Goal: Information Seeking & Learning: Learn about a topic

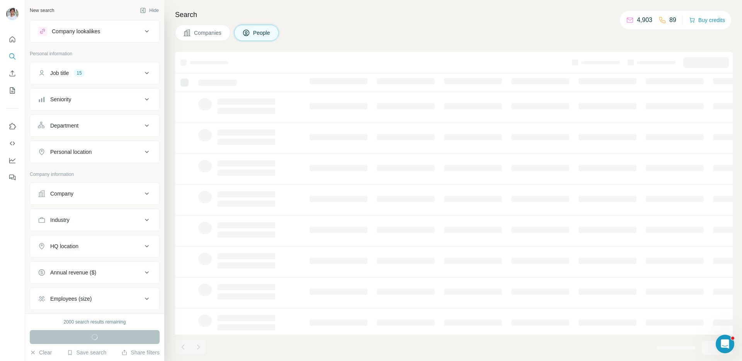
click at [112, 190] on div "Company" at bounding box center [90, 194] width 104 height 8
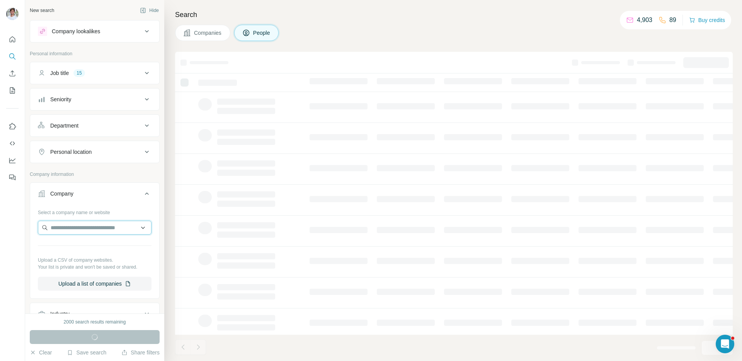
click at [99, 228] on input "text" at bounding box center [95, 228] width 114 height 14
paste input "**********"
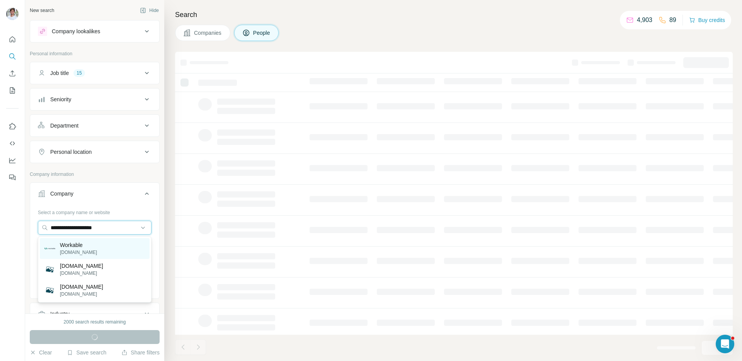
type input "**********"
click at [96, 249] on div "Workable workable.com" at bounding box center [95, 248] width 110 height 21
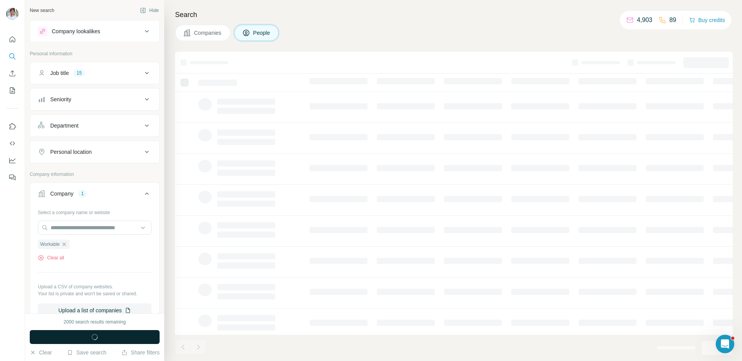
click at [96, 334] on circle "button" at bounding box center [94, 336] width 7 height 7
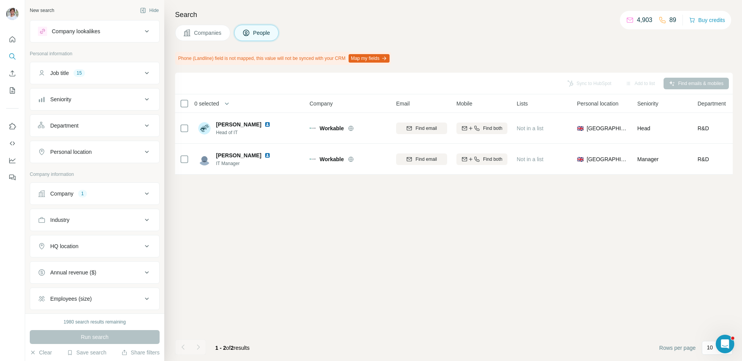
click at [101, 194] on div "Company 1" at bounding box center [90, 194] width 104 height 8
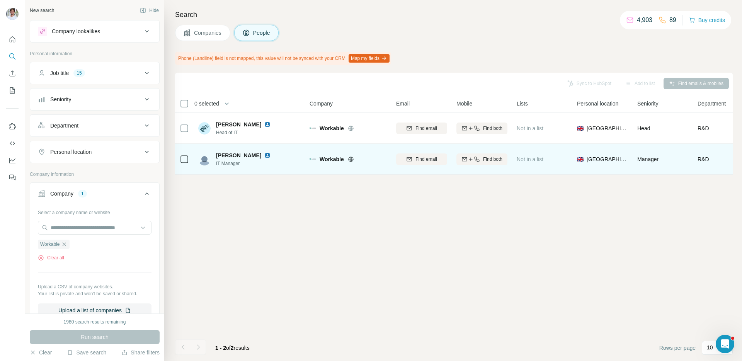
click at [264, 154] on img at bounding box center [267, 155] width 6 height 6
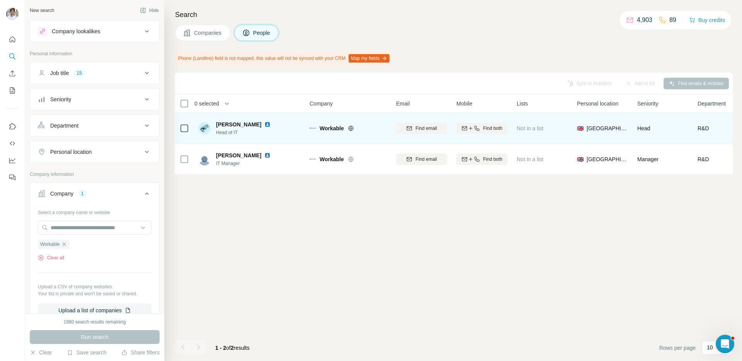
click at [264, 123] on img at bounding box center [267, 124] width 6 height 6
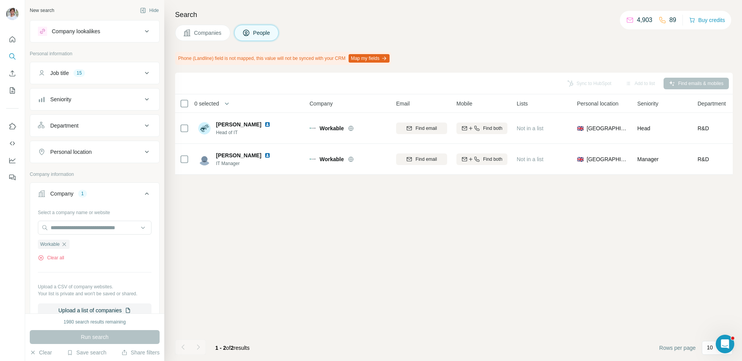
click at [196, 26] on button "Companies" at bounding box center [202, 33] width 55 height 16
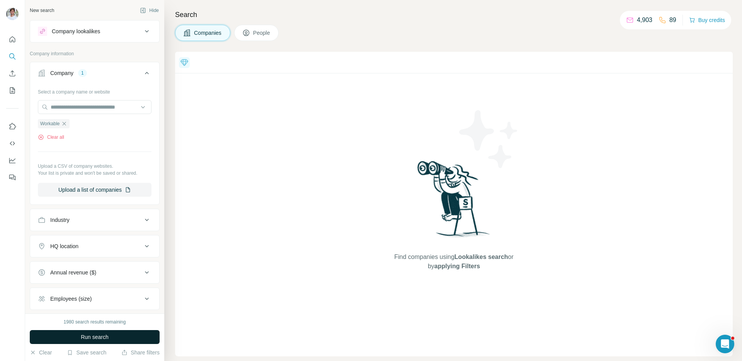
click at [134, 338] on button "Run search" at bounding box center [95, 337] width 130 height 14
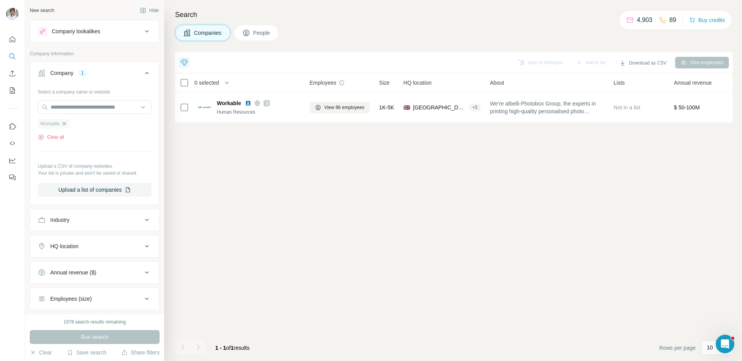
click at [66, 124] on icon "button" at bounding box center [64, 124] width 6 height 6
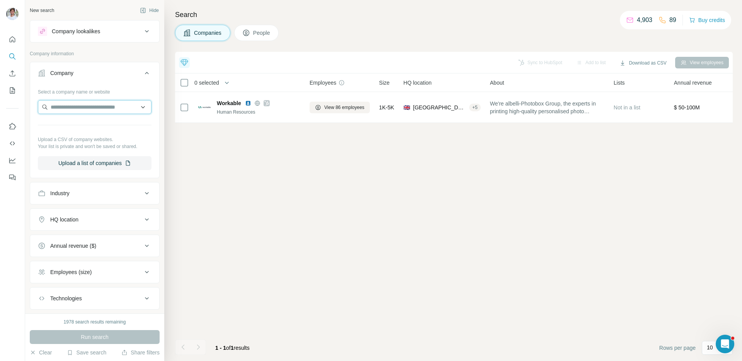
click at [83, 110] on input "text" at bounding box center [95, 107] width 114 height 14
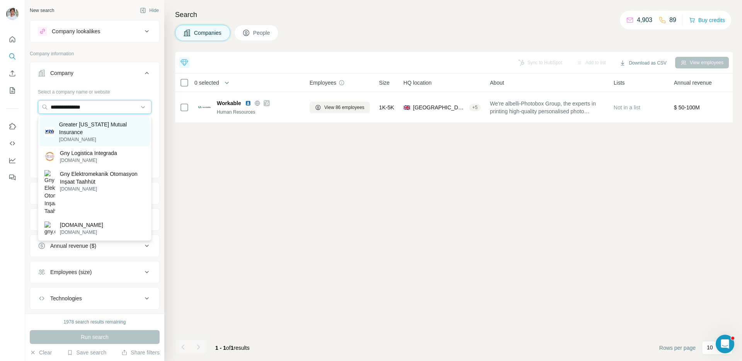
type input "**********"
click at [96, 123] on p "Greater [US_STATE] Mutual Insurance" at bounding box center [102, 128] width 86 height 15
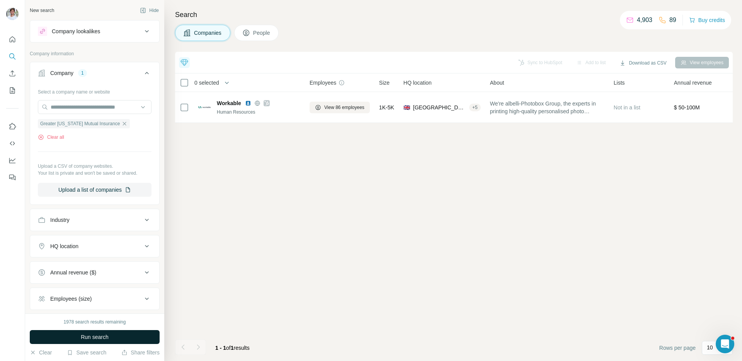
click at [136, 334] on button "Run search" at bounding box center [95, 337] width 130 height 14
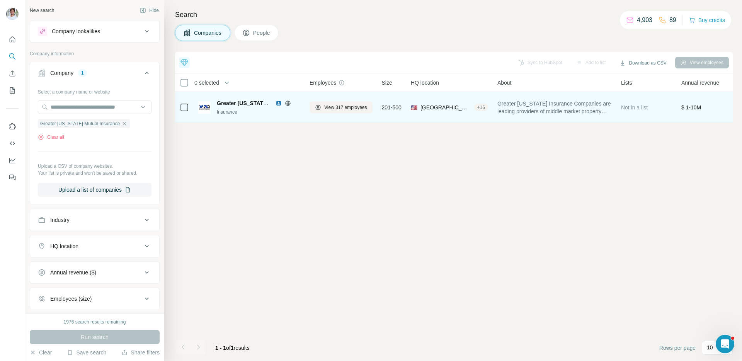
click at [278, 104] on img at bounding box center [278, 103] width 6 height 6
click at [328, 109] on span "View 317 employees" at bounding box center [345, 107] width 43 height 7
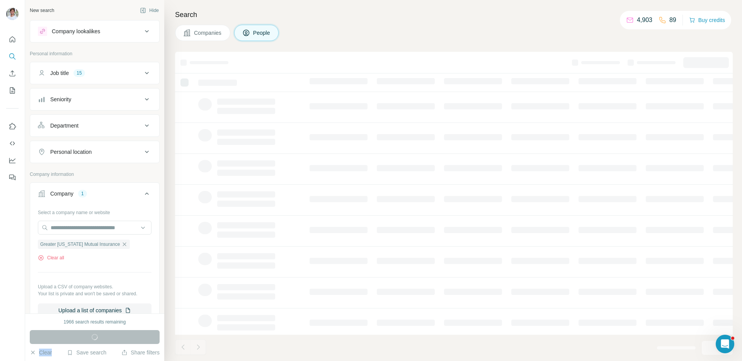
click at [106, 340] on div "Run search" at bounding box center [95, 337] width 130 height 14
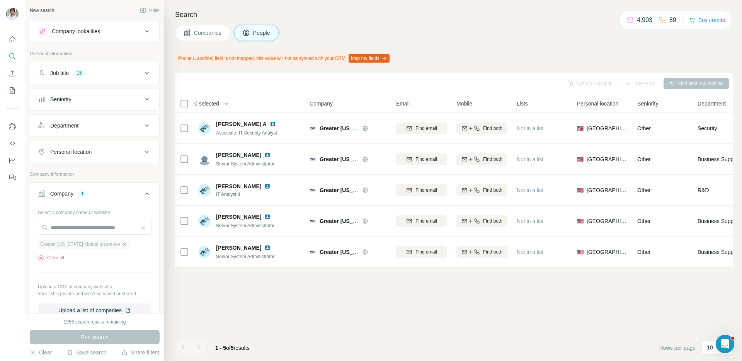
click at [124, 244] on icon "button" at bounding box center [124, 244] width 6 height 6
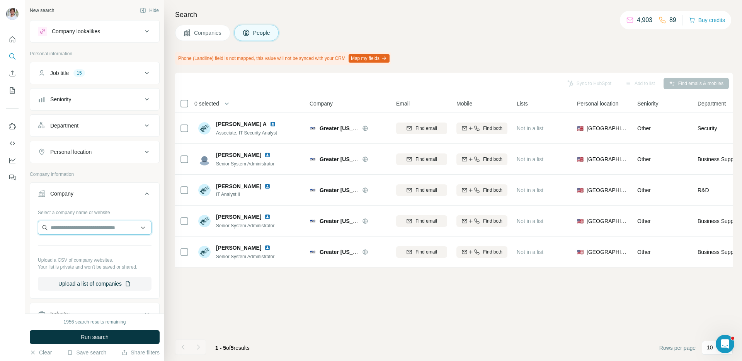
click at [124, 229] on input "text" at bounding box center [95, 228] width 114 height 14
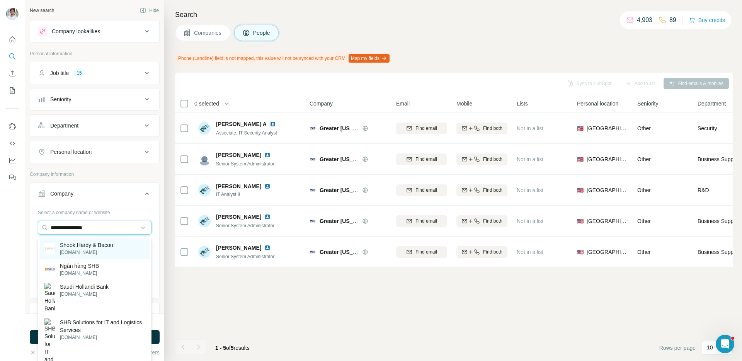
type input "**********"
click at [111, 246] on p "Shook,Hardy & Bacon" at bounding box center [86, 245] width 53 height 8
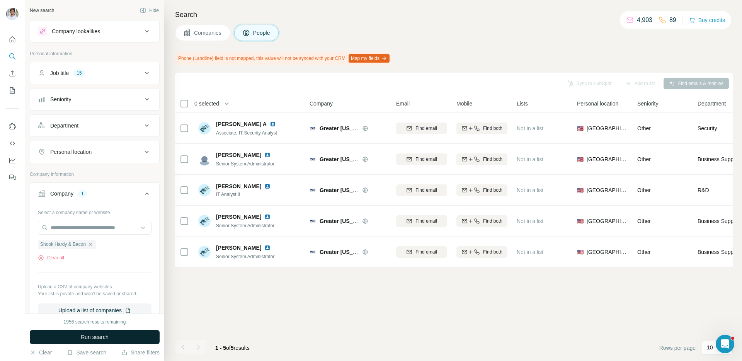
click at [98, 341] on button "Run search" at bounding box center [95, 337] width 130 height 14
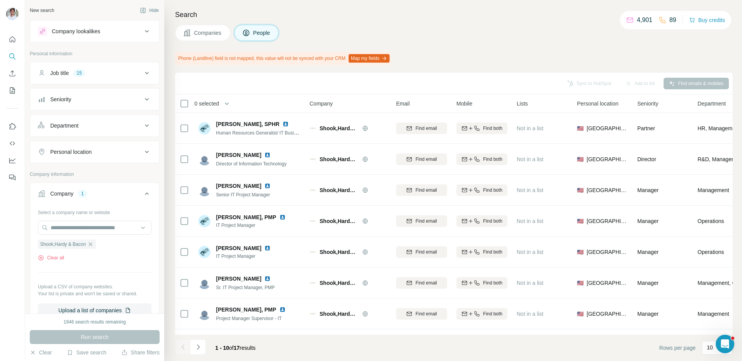
click at [208, 35] on span "Companies" at bounding box center [208, 33] width 28 height 8
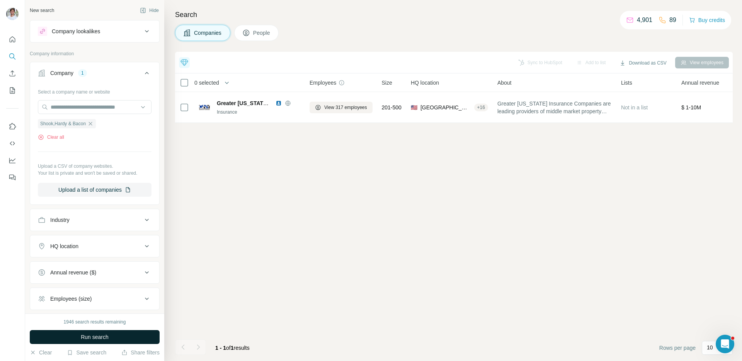
click at [143, 333] on button "Run search" at bounding box center [95, 337] width 130 height 14
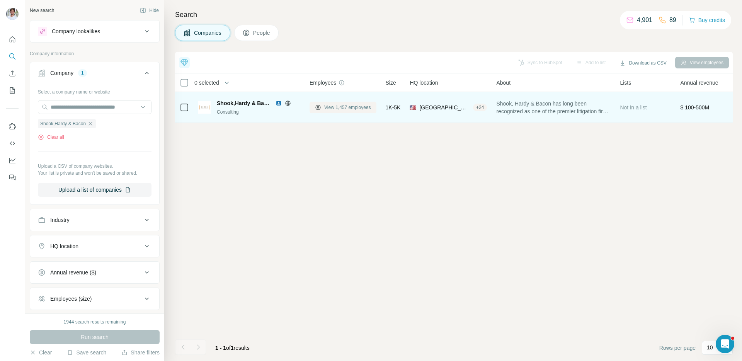
click at [331, 105] on span "View 1,457 employees" at bounding box center [347, 107] width 47 height 7
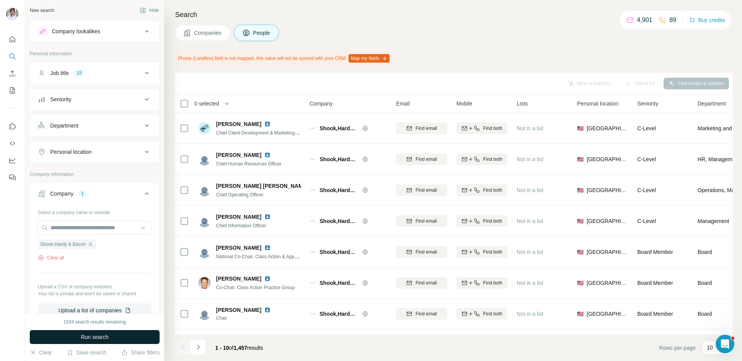
click at [107, 336] on span "Run search" at bounding box center [95, 337] width 28 height 8
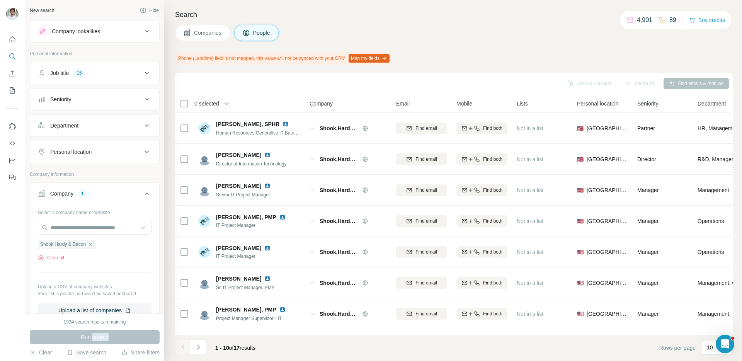
click at [107, 336] on div "Run search" at bounding box center [95, 337] width 130 height 14
click at [396, 25] on div "Companies People" at bounding box center [453, 33] width 557 height 16
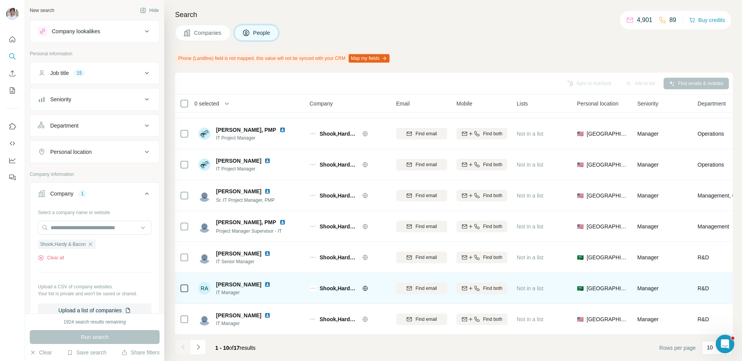
click at [264, 284] on img at bounding box center [267, 284] width 6 height 6
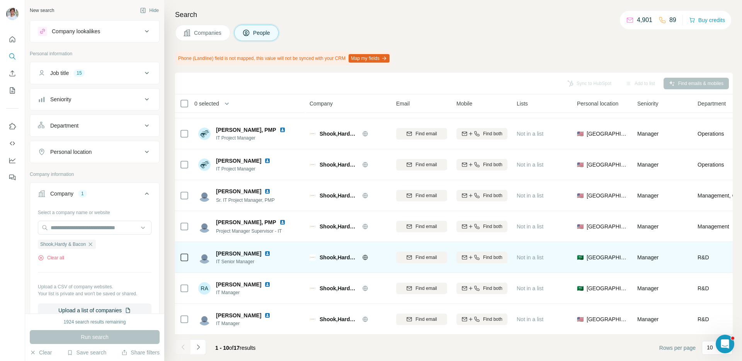
click at [264, 251] on img at bounding box center [267, 253] width 6 height 6
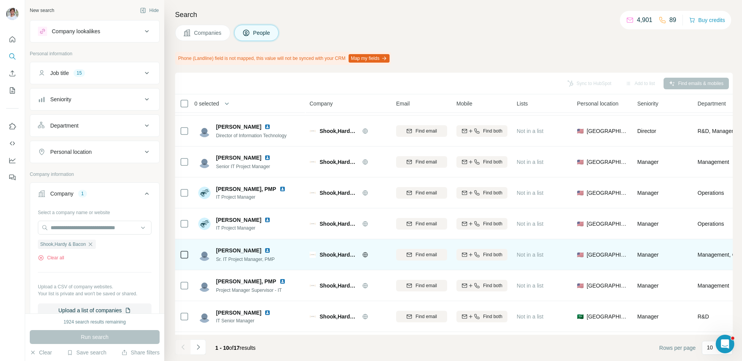
scroll to position [0, 0]
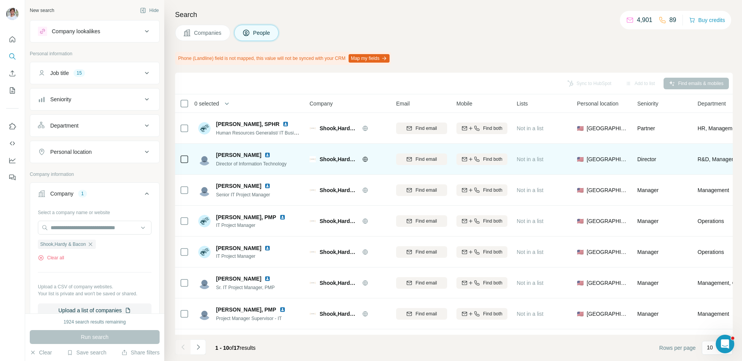
click at [264, 156] on img at bounding box center [267, 155] width 6 height 6
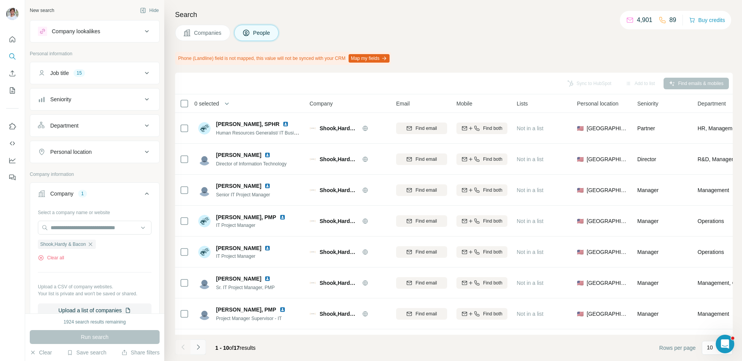
click at [200, 346] on icon "Navigate to next page" at bounding box center [198, 347] width 8 height 8
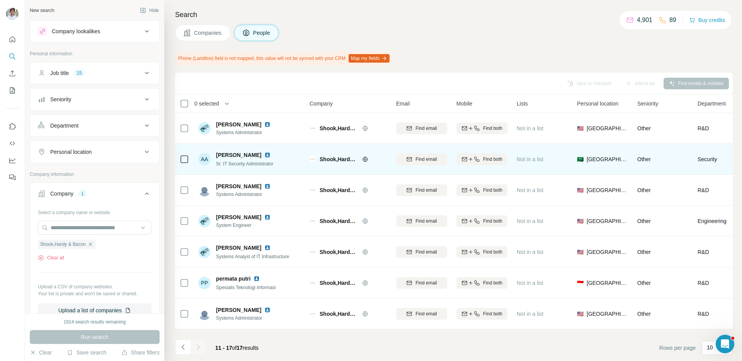
click at [265, 154] on img at bounding box center [267, 155] width 6 height 6
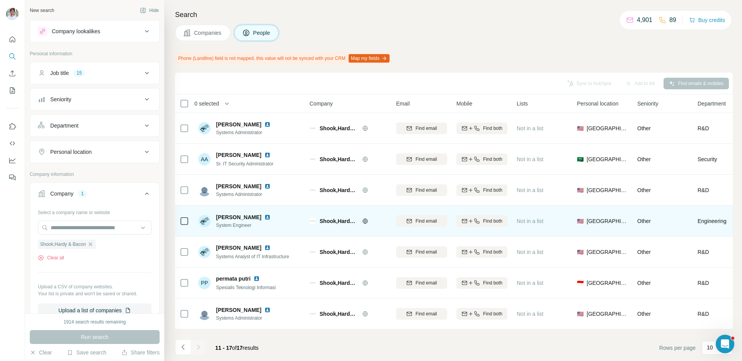
click at [264, 217] on img at bounding box center [267, 217] width 6 height 6
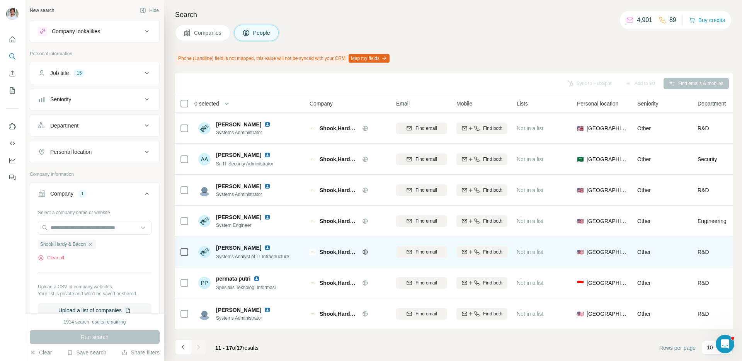
click at [268, 248] on div "[PERSON_NAME]" at bounding box center [252, 248] width 73 height 8
click at [270, 246] on img at bounding box center [267, 248] width 6 height 6
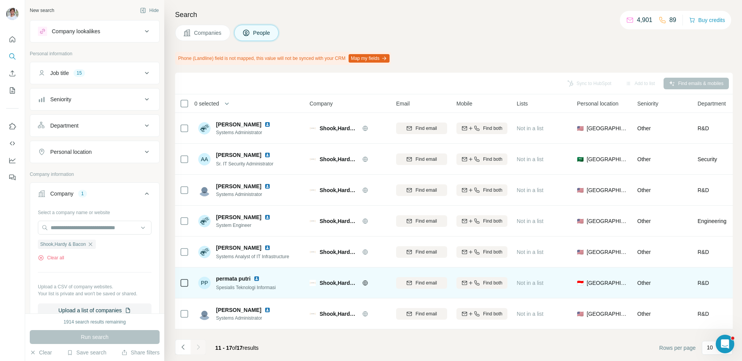
click at [258, 278] on img at bounding box center [256, 278] width 6 height 6
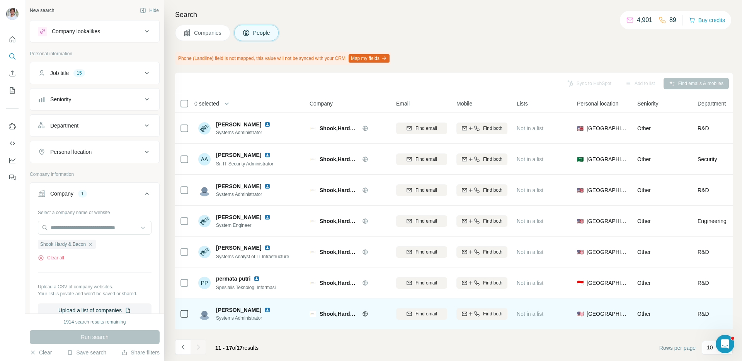
click at [264, 310] on img at bounding box center [267, 310] width 6 height 6
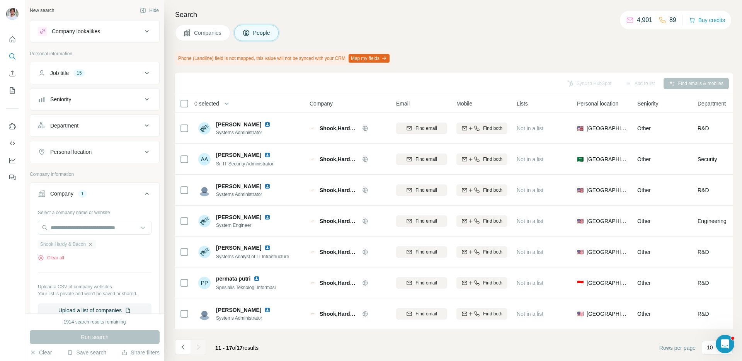
click at [93, 246] on icon "button" at bounding box center [90, 244] width 6 height 6
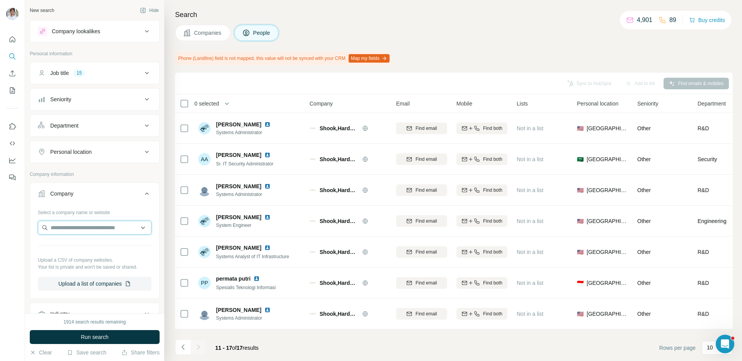
click at [94, 227] on input "text" at bounding box center [95, 228] width 114 height 14
paste input "**********"
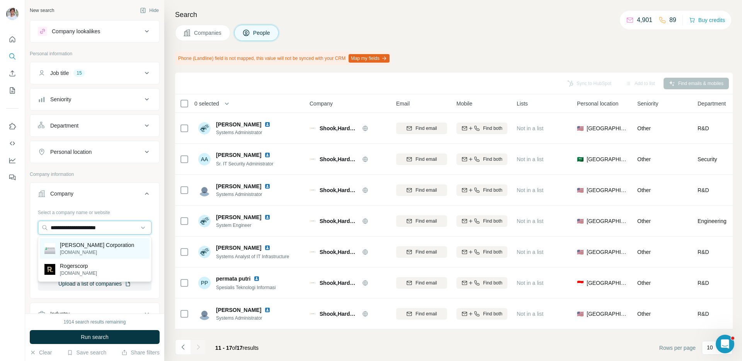
type input "**********"
click at [95, 242] on p "[PERSON_NAME] Corporation" at bounding box center [97, 245] width 74 height 8
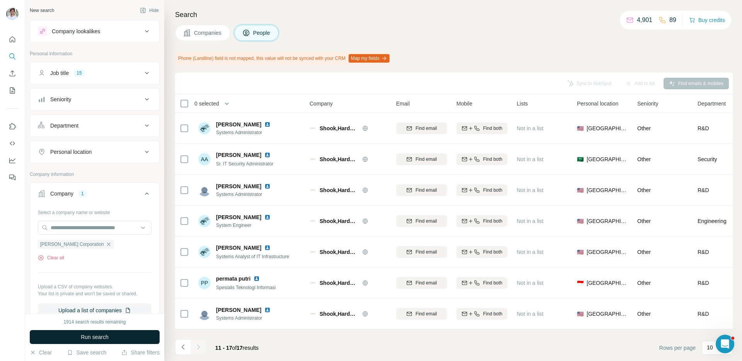
click at [104, 337] on span "Run search" at bounding box center [95, 337] width 28 height 8
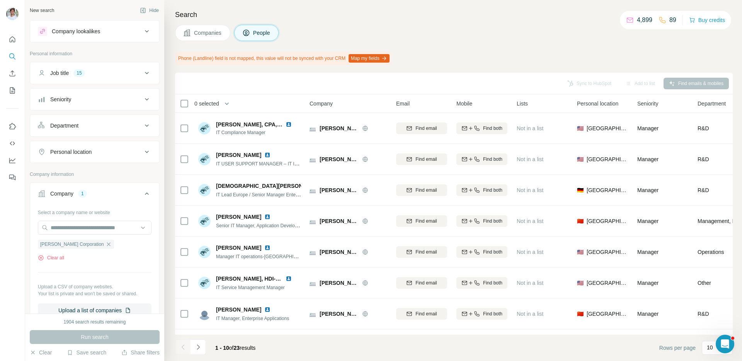
click at [215, 33] on span "Companies" at bounding box center [208, 33] width 28 height 8
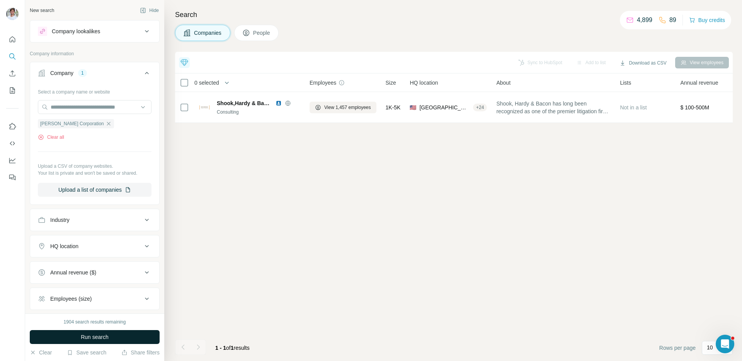
click at [134, 336] on button "Run search" at bounding box center [95, 337] width 130 height 14
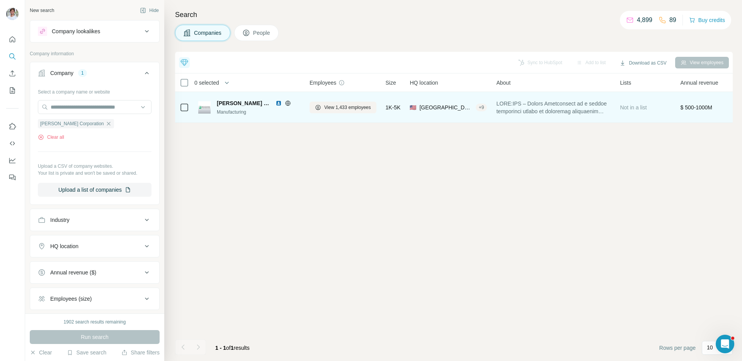
click at [275, 104] on img at bounding box center [278, 103] width 6 height 6
click at [368, 116] on div "View 1,433 employees" at bounding box center [342, 107] width 67 height 21
click at [364, 111] on button "View 1,433 employees" at bounding box center [342, 108] width 67 height 12
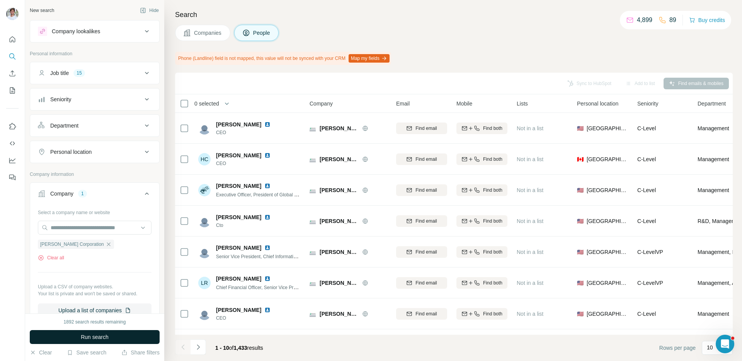
click at [136, 335] on button "Run search" at bounding box center [95, 337] width 130 height 14
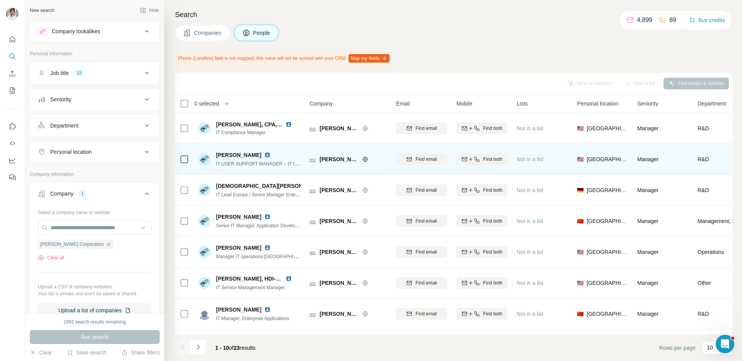
click at [264, 153] on img at bounding box center [267, 155] width 6 height 6
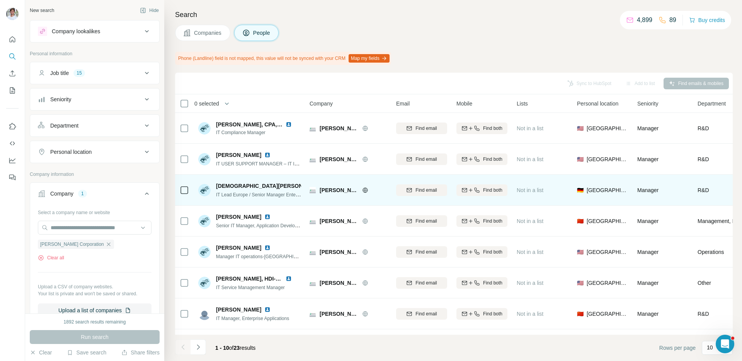
click at [326, 186] on img at bounding box center [329, 186] width 6 height 6
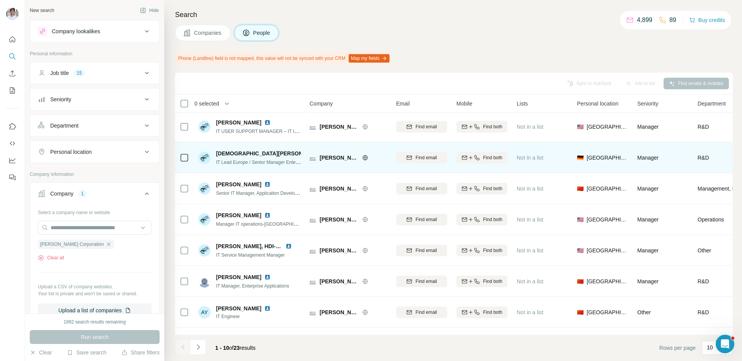
scroll to position [48, 0]
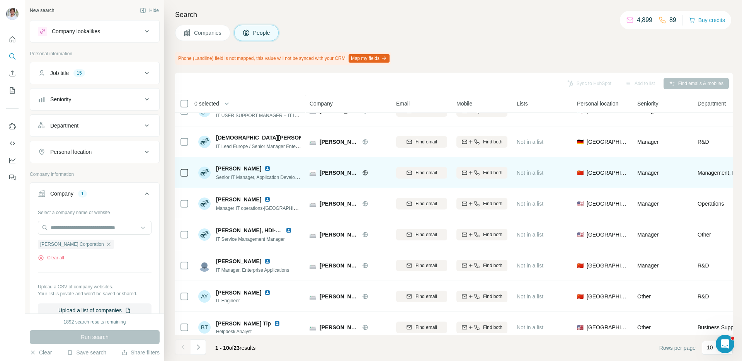
click at [264, 168] on img at bounding box center [267, 168] width 6 height 6
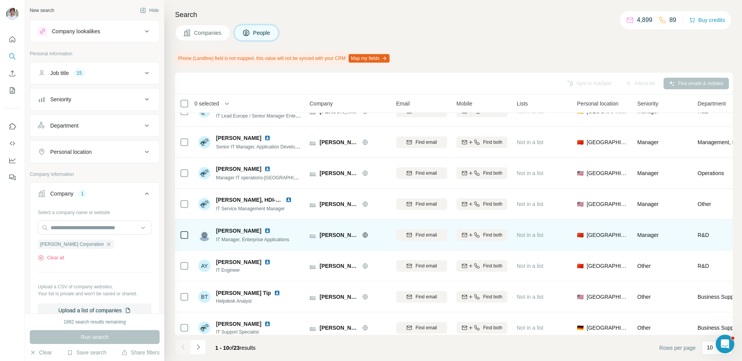
scroll to position [87, 0]
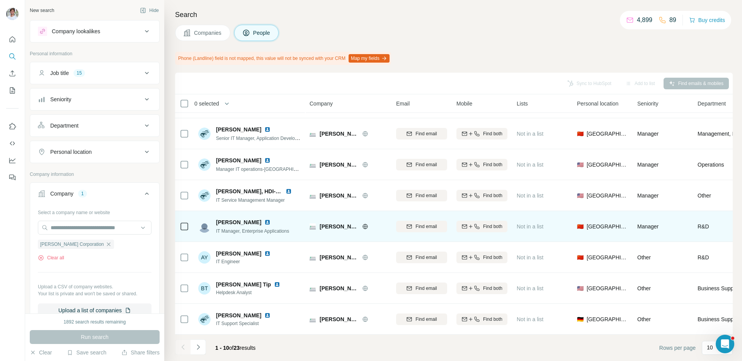
click at [264, 222] on img at bounding box center [267, 222] width 6 height 6
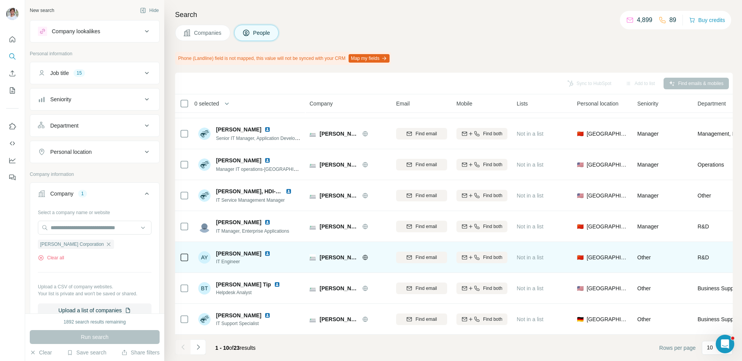
click at [264, 253] on img at bounding box center [267, 253] width 6 height 6
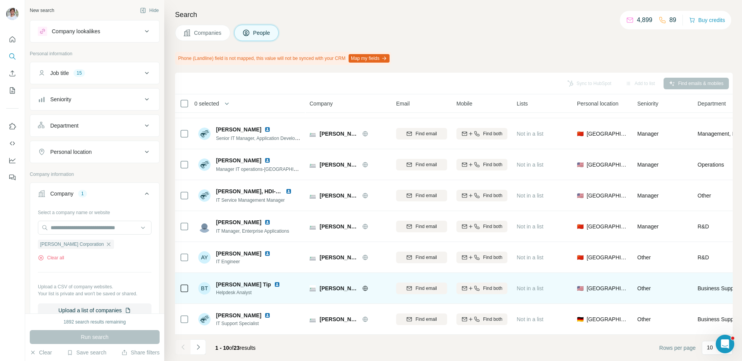
click at [274, 282] on img at bounding box center [277, 284] width 6 height 6
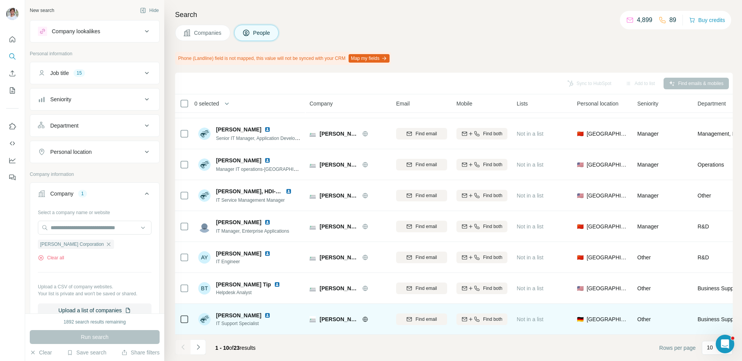
click at [265, 313] on img at bounding box center [267, 315] width 6 height 6
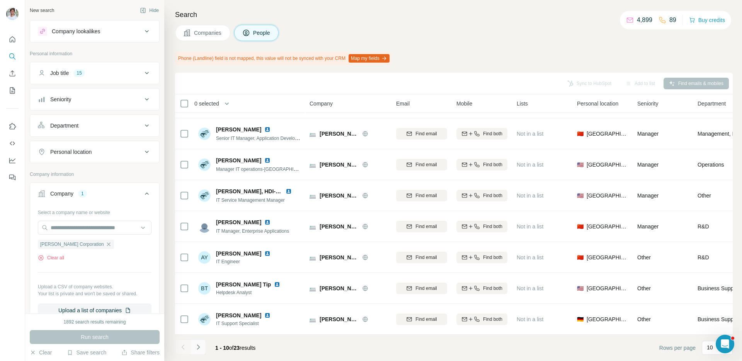
click at [197, 346] on icon "Navigate to next page" at bounding box center [198, 347] width 8 height 8
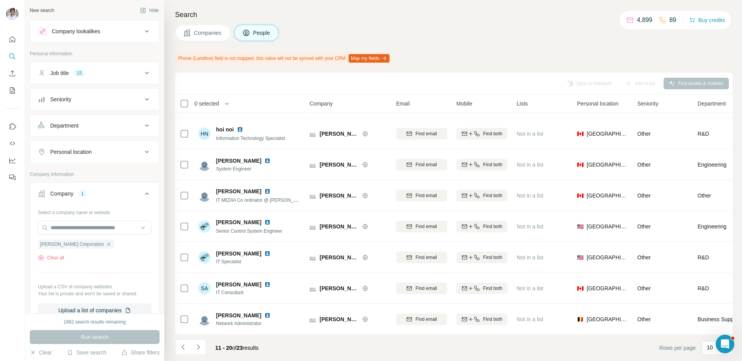
scroll to position [0, 0]
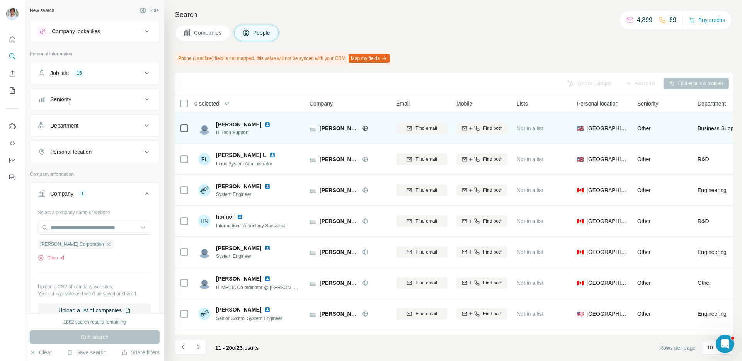
click at [264, 124] on img at bounding box center [267, 124] width 6 height 6
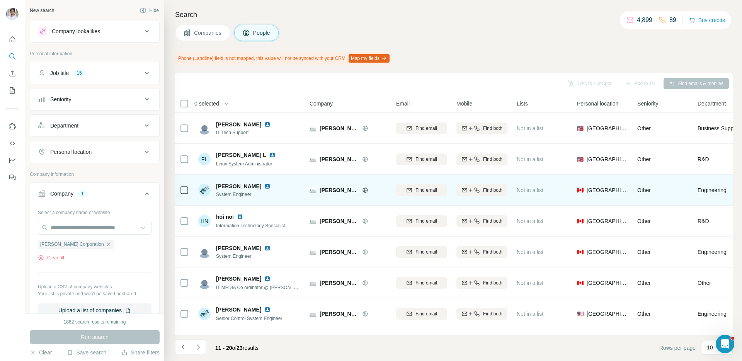
click at [264, 184] on img at bounding box center [267, 186] width 6 height 6
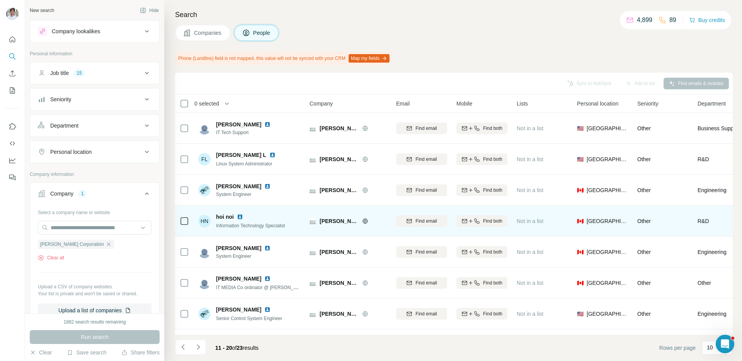
click at [240, 214] on img at bounding box center [240, 217] width 6 height 6
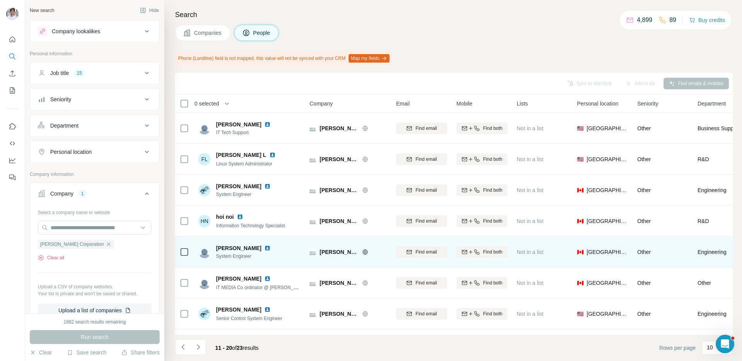
click at [264, 246] on img at bounding box center [267, 248] width 6 height 6
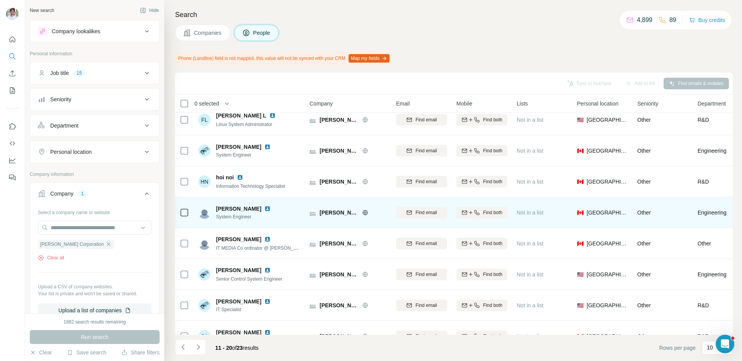
scroll to position [87, 0]
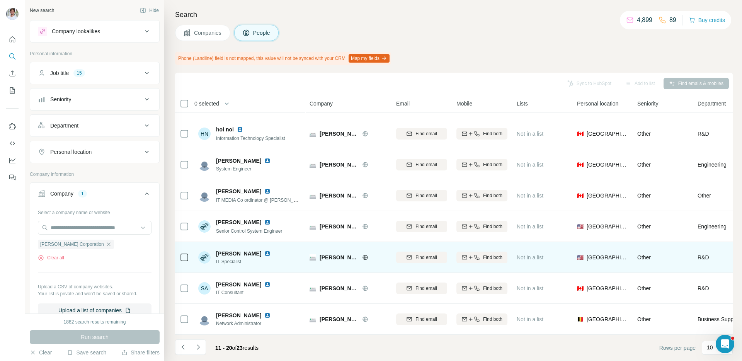
click at [268, 252] on img at bounding box center [267, 253] width 6 height 6
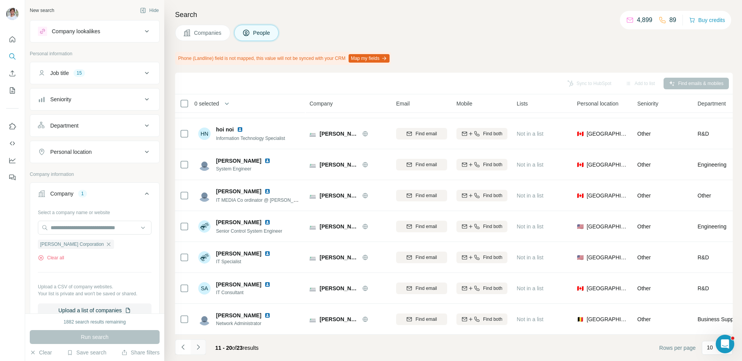
click at [200, 340] on button "Navigate to next page" at bounding box center [197, 346] width 15 height 15
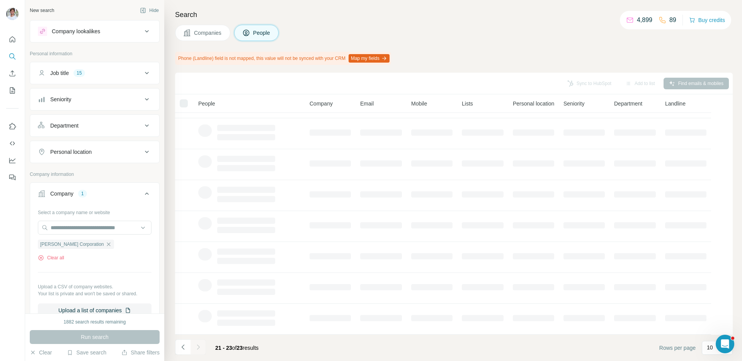
scroll to position [0, 0]
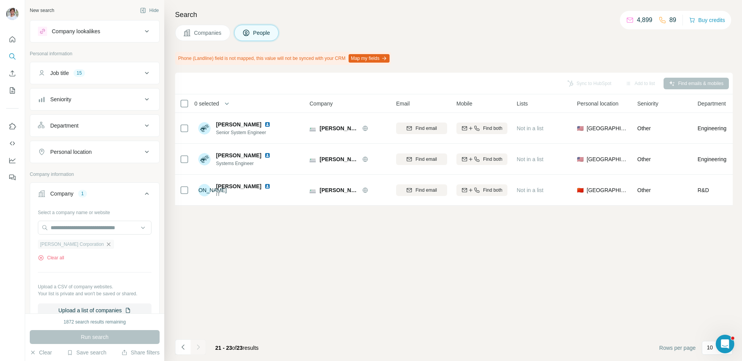
click at [107, 244] on icon "button" at bounding box center [108, 243] width 3 height 3
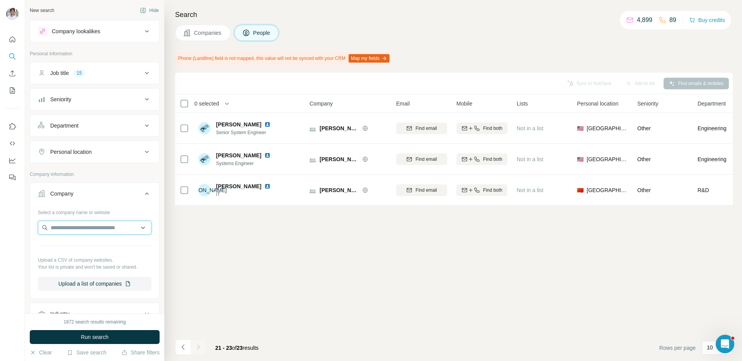
click at [94, 227] on input "text" at bounding box center [95, 228] width 114 height 14
paste input "**********"
type input "**********"
click at [109, 250] on div "Centerstone [DOMAIN_NAME]" at bounding box center [95, 248] width 110 height 21
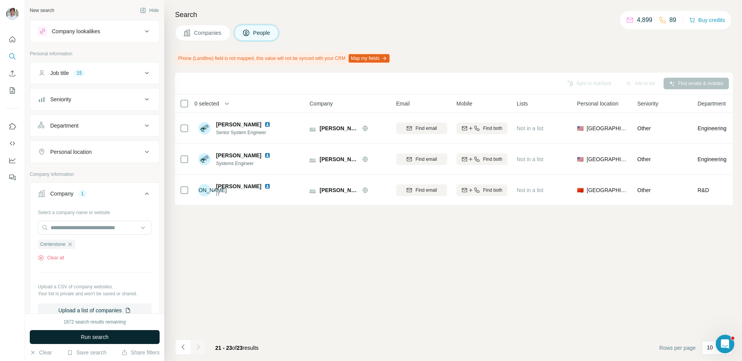
click at [127, 337] on button "Run search" at bounding box center [95, 337] width 130 height 14
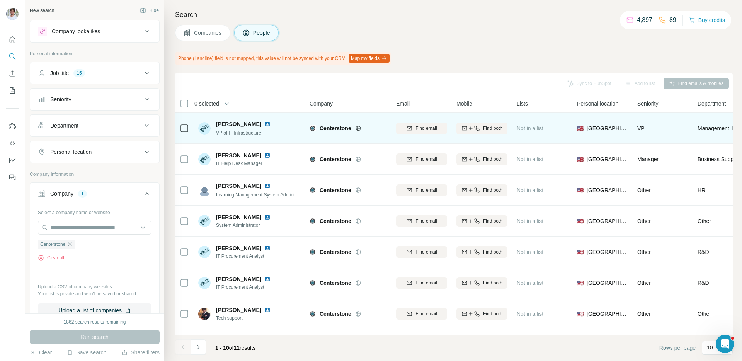
click at [264, 125] on img at bounding box center [267, 124] width 6 height 6
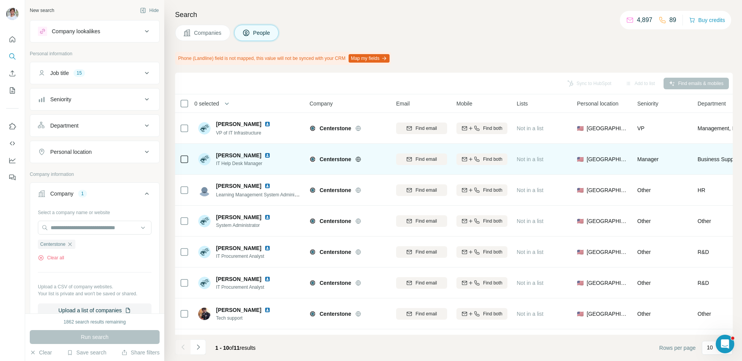
click at [264, 155] on img at bounding box center [267, 155] width 6 height 6
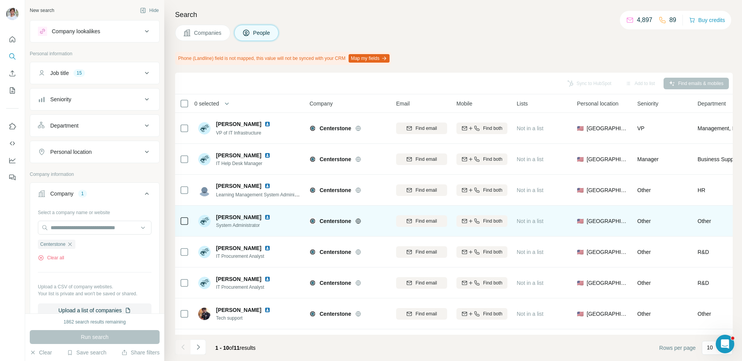
click at [264, 218] on img at bounding box center [267, 217] width 6 height 6
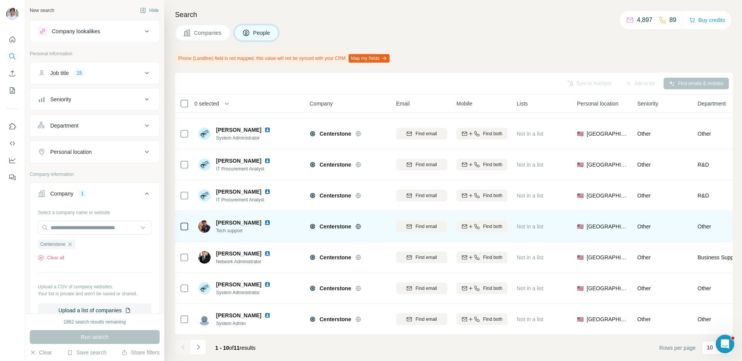
click at [264, 224] on img at bounding box center [267, 222] width 6 height 6
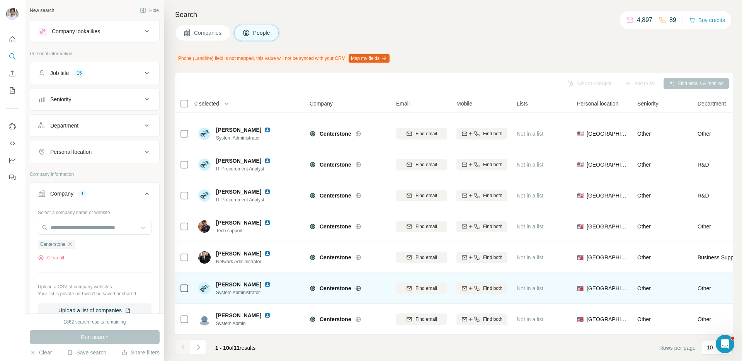
click at [257, 287] on div "[PERSON_NAME]" at bounding box center [248, 284] width 64 height 8
click at [264, 285] on img at bounding box center [267, 284] width 6 height 6
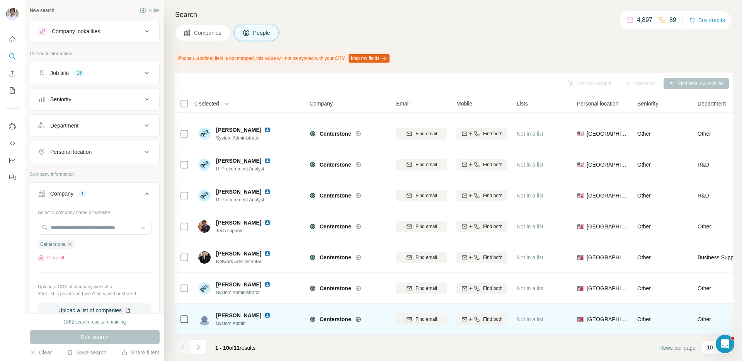
click at [264, 314] on img at bounding box center [267, 315] width 6 height 6
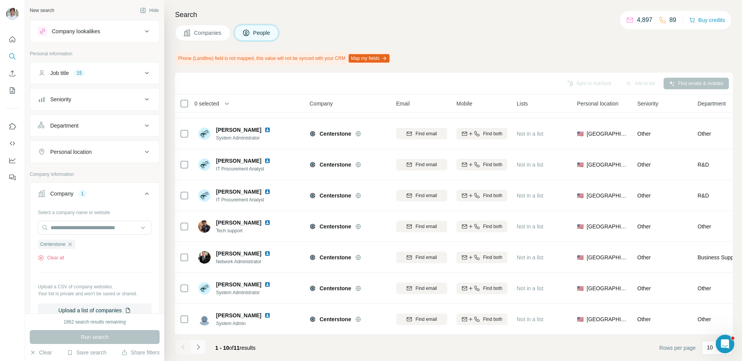
click at [203, 348] on button "Navigate to next page" at bounding box center [197, 346] width 15 height 15
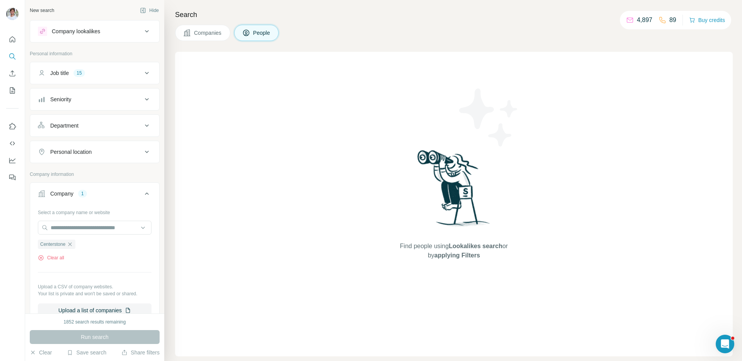
click at [199, 41] on button "Companies" at bounding box center [202, 33] width 55 height 16
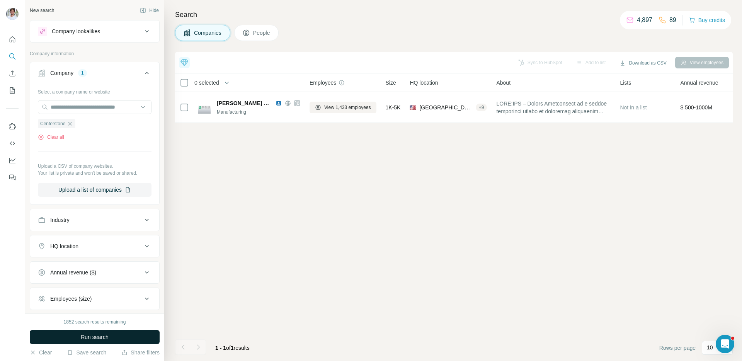
click at [126, 331] on button "Run search" at bounding box center [95, 337] width 130 height 14
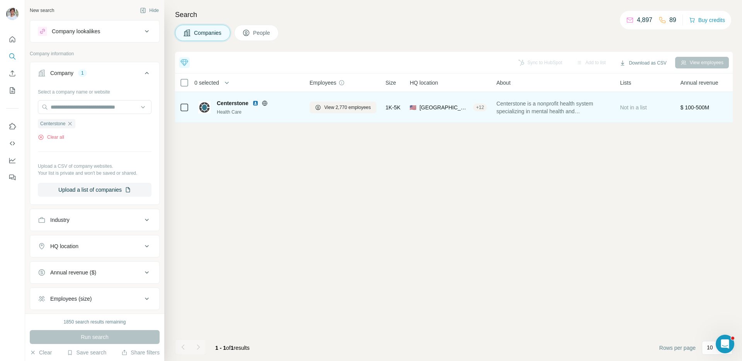
click at [256, 104] on img at bounding box center [255, 103] width 6 height 6
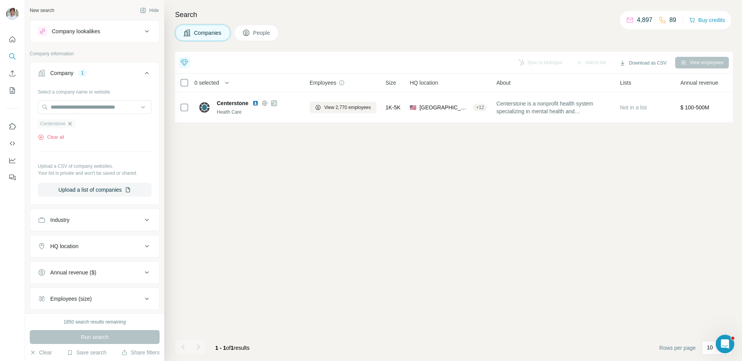
click at [70, 126] on icon "button" at bounding box center [70, 124] width 6 height 6
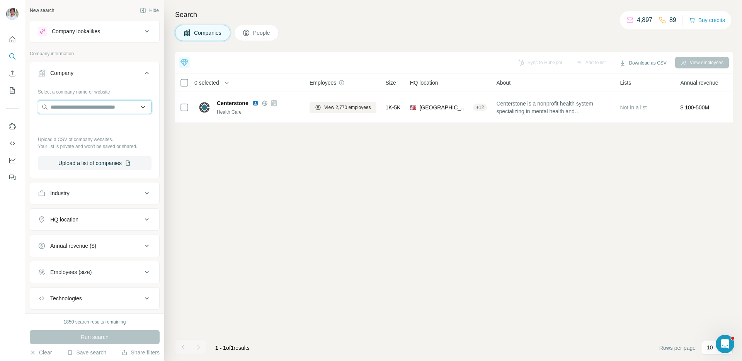
click at [85, 109] on input "text" at bounding box center [95, 107] width 114 height 14
paste input "**********"
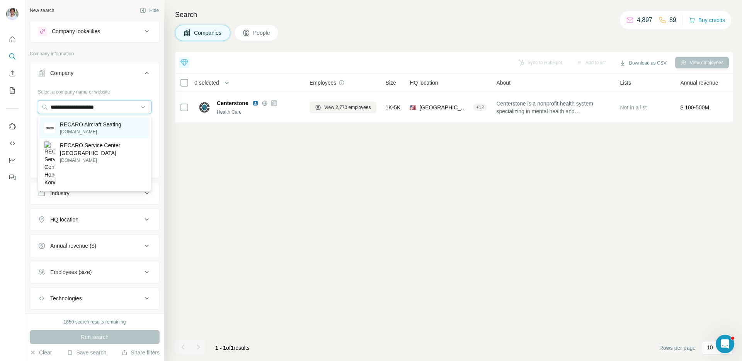
type input "**********"
click at [92, 122] on p "RECARO Aircraft Seating" at bounding box center [90, 125] width 61 height 8
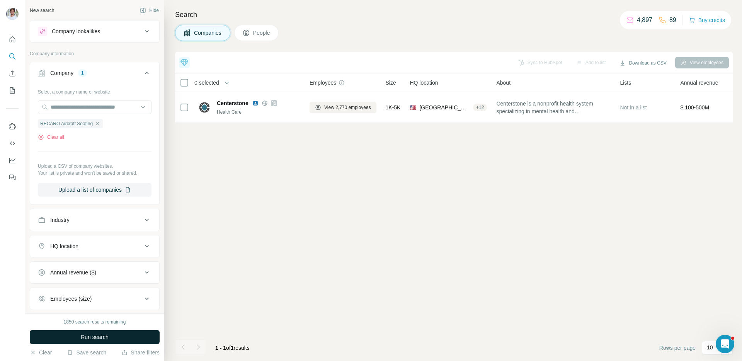
click at [100, 342] on button "Run search" at bounding box center [95, 337] width 130 height 14
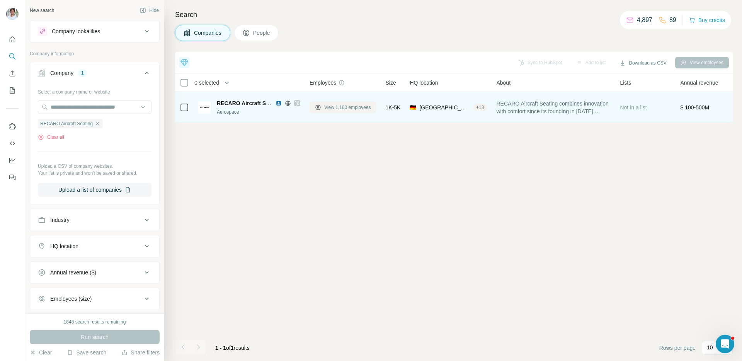
click at [334, 110] on span "View 1,160 employees" at bounding box center [347, 107] width 47 height 7
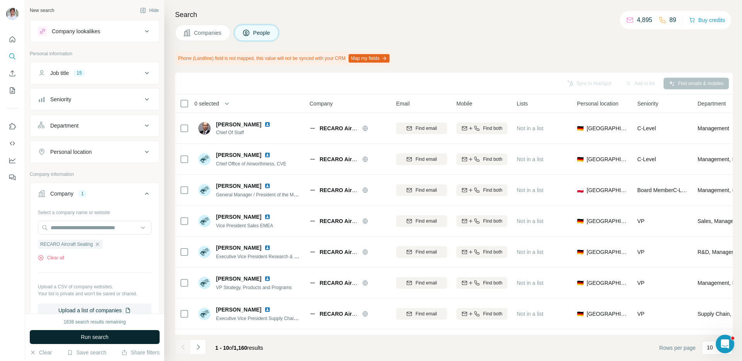
click at [99, 340] on span "Run search" at bounding box center [95, 337] width 28 height 8
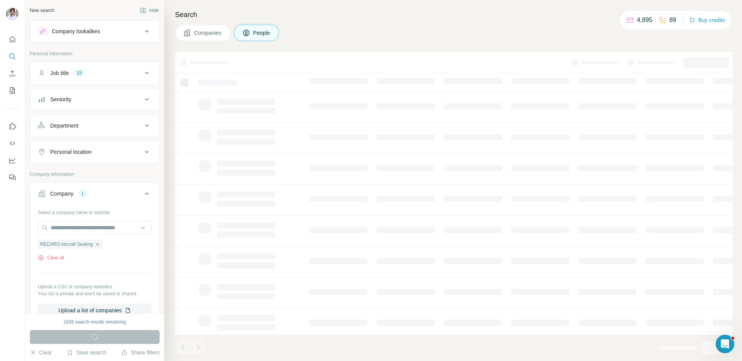
click at [99, 340] on div "Run search" at bounding box center [95, 337] width 130 height 14
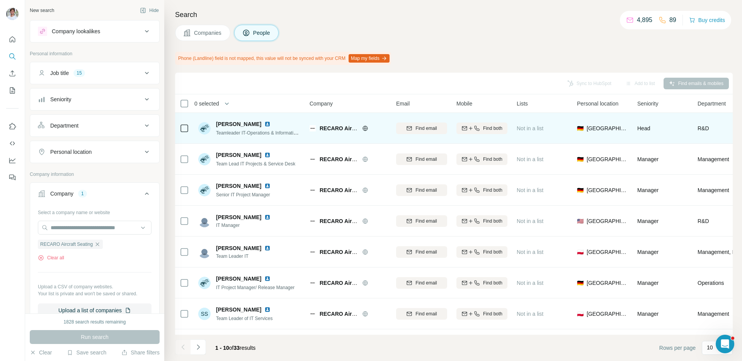
click at [264, 122] on img at bounding box center [267, 124] width 6 height 6
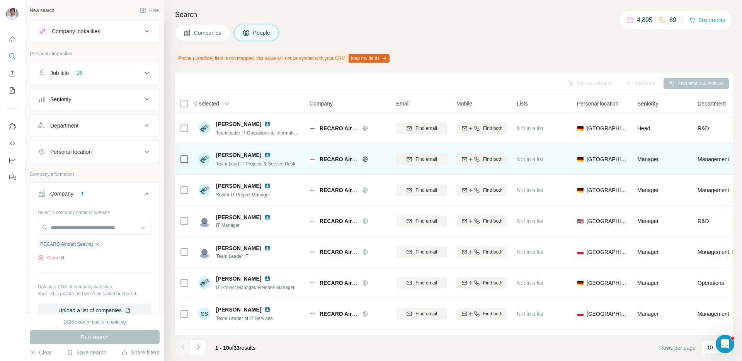
click at [264, 155] on img at bounding box center [267, 155] width 6 height 6
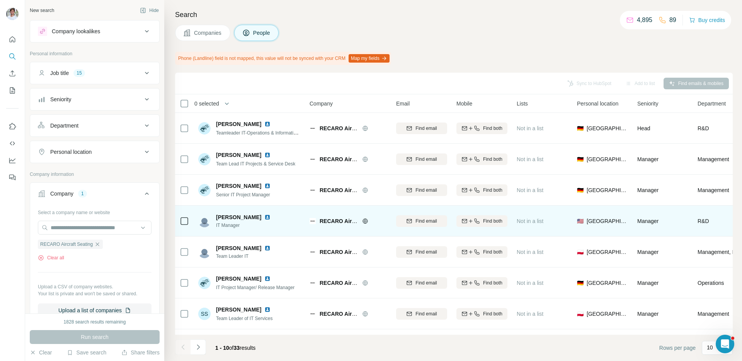
click at [267, 219] on img at bounding box center [267, 217] width 6 height 6
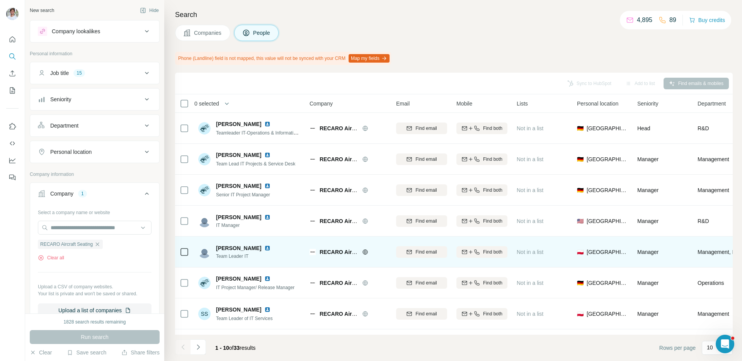
click at [270, 247] on img at bounding box center [267, 248] width 6 height 6
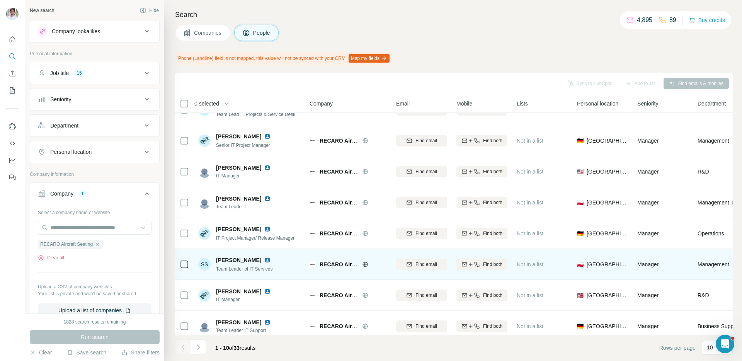
scroll to position [87, 0]
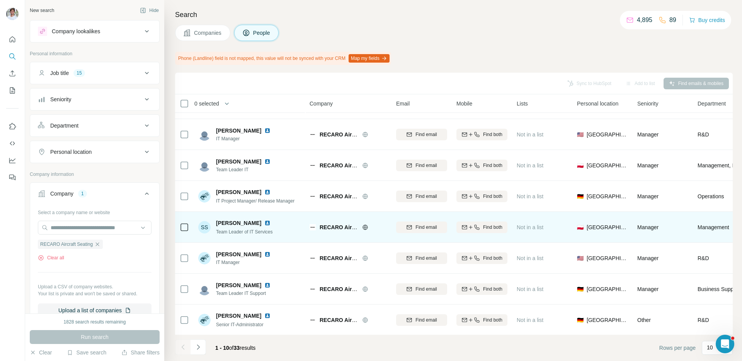
click at [264, 221] on img at bounding box center [267, 223] width 6 height 6
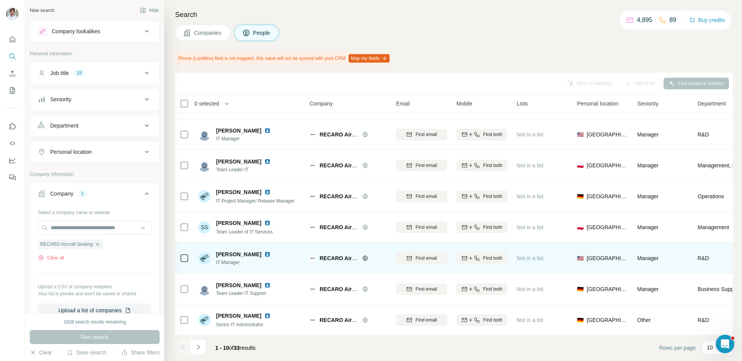
click at [264, 255] on img at bounding box center [267, 254] width 6 height 6
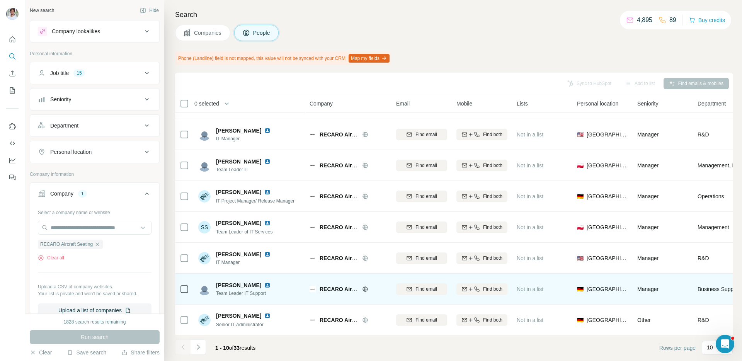
click at [264, 286] on img at bounding box center [267, 285] width 6 height 6
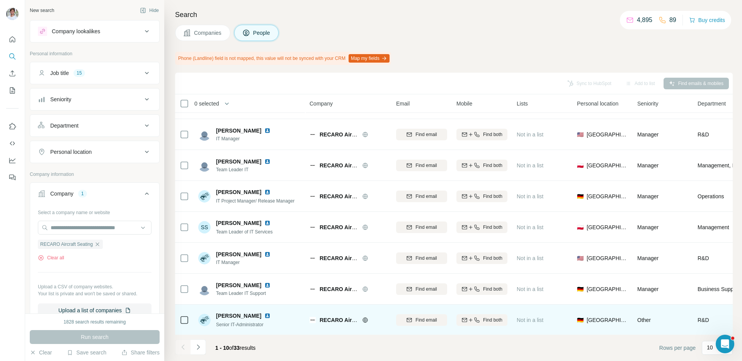
click at [265, 315] on img at bounding box center [267, 316] width 6 height 6
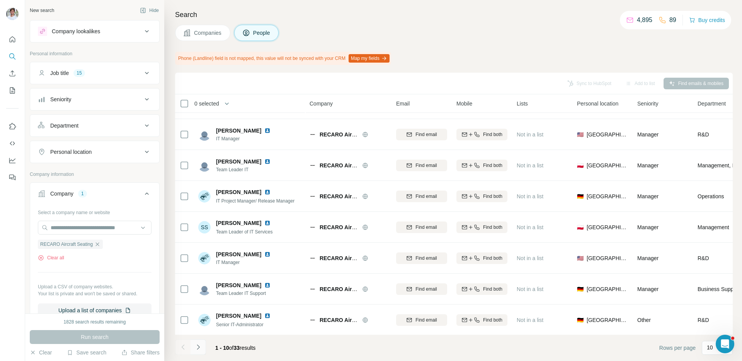
click at [199, 344] on icon "Navigate to next page" at bounding box center [198, 347] width 8 height 8
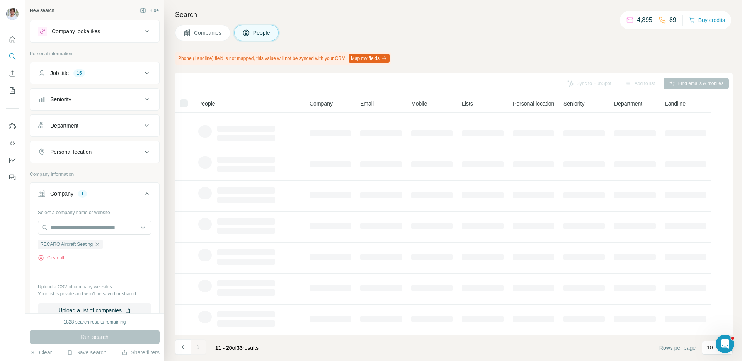
scroll to position [0, 0]
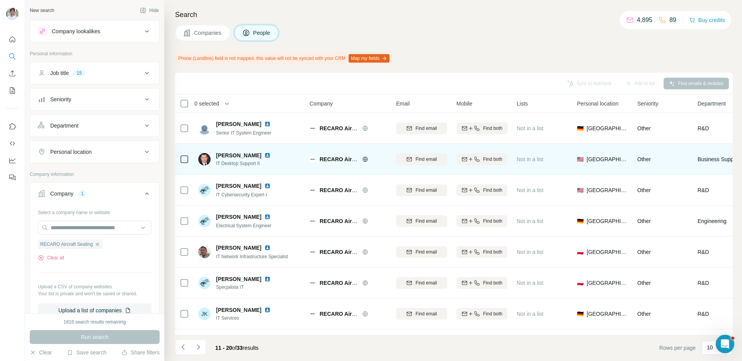
click at [270, 153] on img at bounding box center [267, 155] width 6 height 6
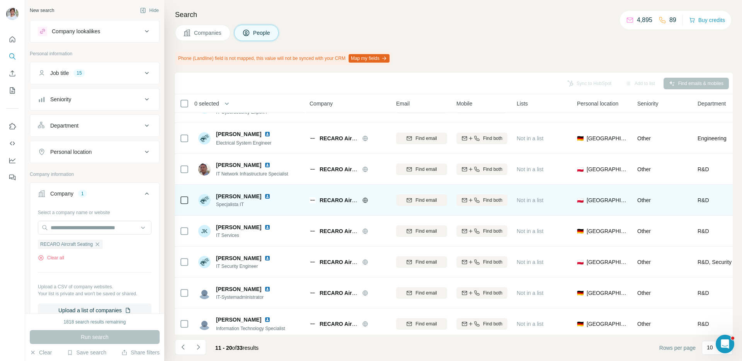
scroll to position [87, 0]
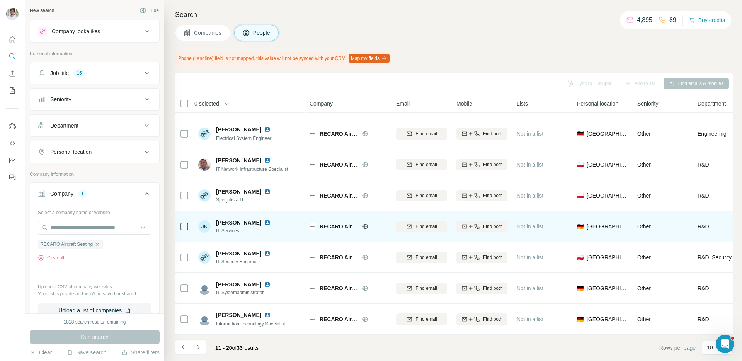
click at [266, 224] on img at bounding box center [267, 222] width 6 height 6
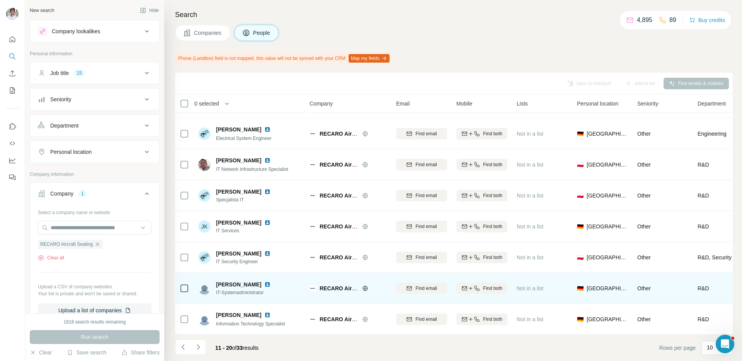
click at [264, 282] on img at bounding box center [267, 284] width 6 height 6
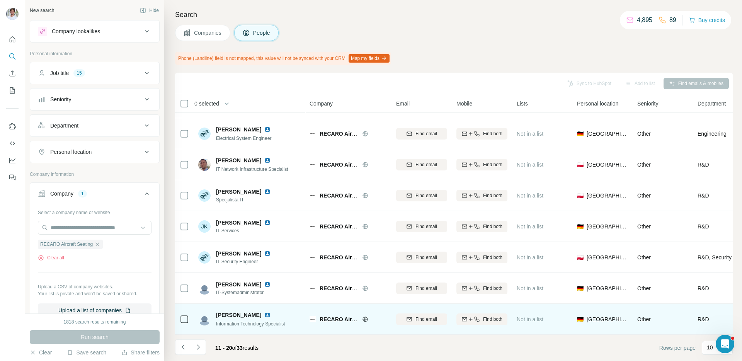
click at [264, 316] on img at bounding box center [267, 315] width 6 height 6
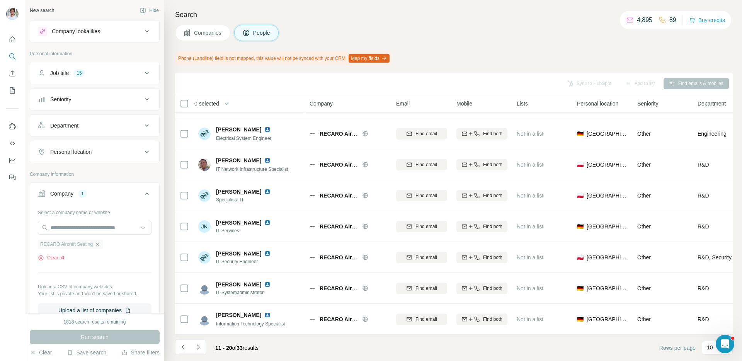
click at [98, 243] on icon "button" at bounding box center [97, 244] width 6 height 6
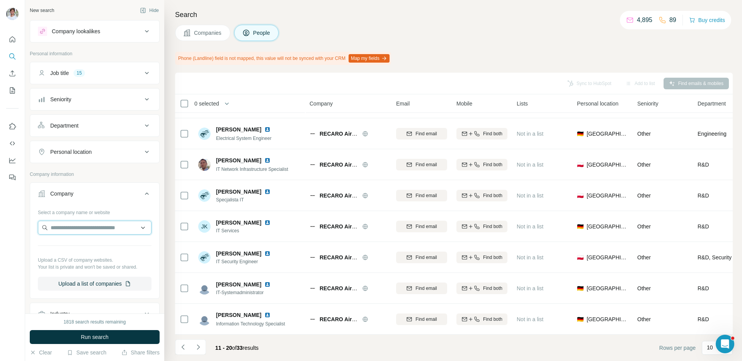
click at [98, 227] on input "text" at bounding box center [95, 228] width 114 height 14
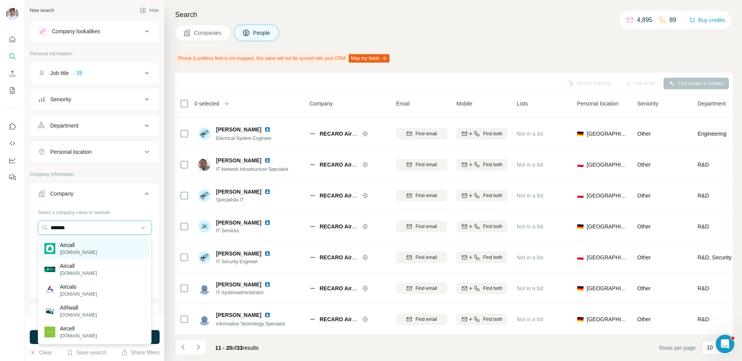
type input "*******"
click at [92, 251] on div "Aircall [DOMAIN_NAME]" at bounding box center [95, 248] width 110 height 21
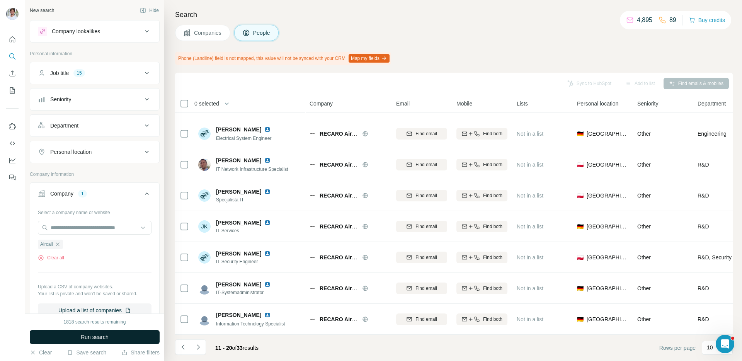
click at [115, 335] on button "Run search" at bounding box center [95, 337] width 130 height 14
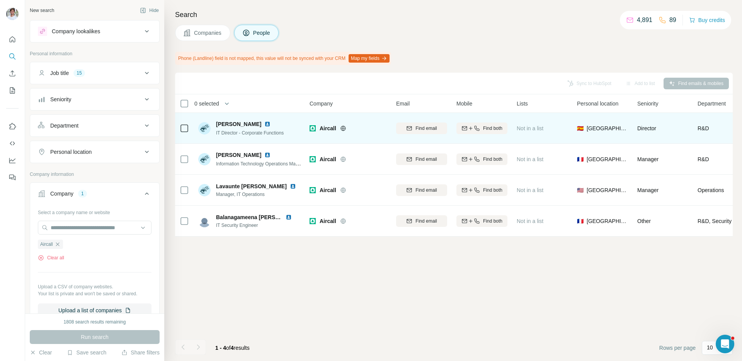
click at [270, 124] on img at bounding box center [267, 124] width 6 height 6
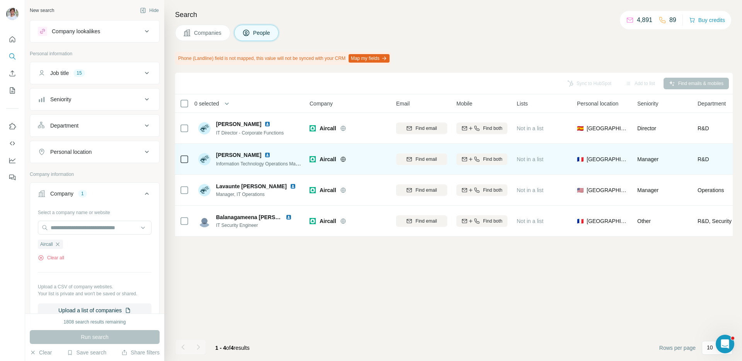
click at [264, 154] on img at bounding box center [267, 155] width 6 height 6
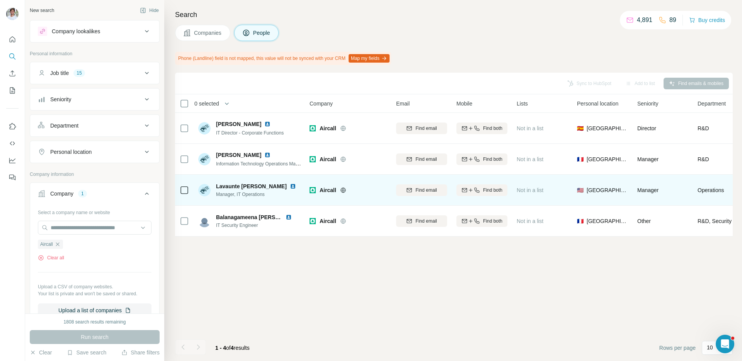
click at [290, 185] on img at bounding box center [293, 186] width 6 height 6
click at [290, 214] on img at bounding box center [288, 217] width 6 height 6
